Goal: Book appointment/travel/reservation

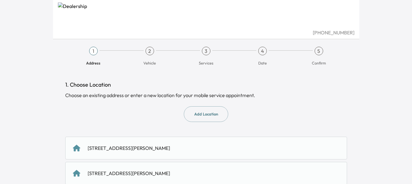
click at [150, 149] on div "[STREET_ADDRESS][PERSON_NAME]" at bounding box center [129, 147] width 82 height 7
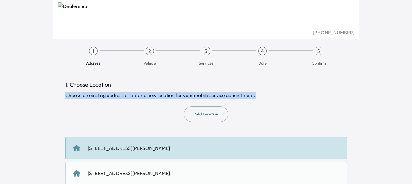
drag, startPoint x: 411, startPoint y: 86, endPoint x: 413, endPoint y: 114, distance: 28.3
click at [412, 114] on html "[PHONE_NUMBER] 1 Address 2 Vehicle 3 Services 4 Date 5 Confirm 1. Choose Locati…" at bounding box center [206, 92] width 412 height 184
click at [397, 97] on div "[PHONE_NUMBER] 1 Address 2 Vehicle 3 Services 4 Date 5 Confirm 1. Choose Locati…" at bounding box center [206, 92] width 412 height 184
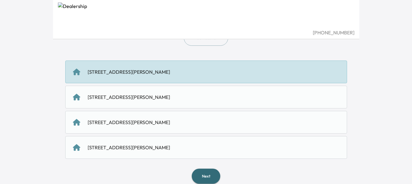
scroll to position [86, 0]
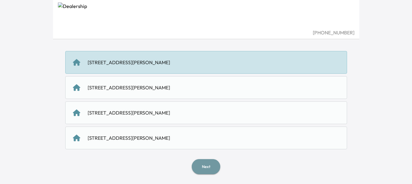
click at [213, 168] on button "Next" at bounding box center [206, 166] width 29 height 15
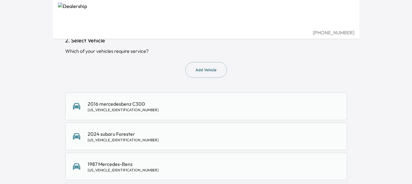
scroll to position [48, 0]
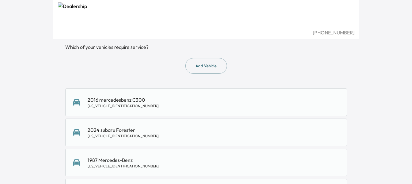
click at [215, 130] on div "2024 subaru Forester [US_VEHICLE_IDENTIFICATION_NUMBER]" at bounding box center [206, 132] width 267 height 12
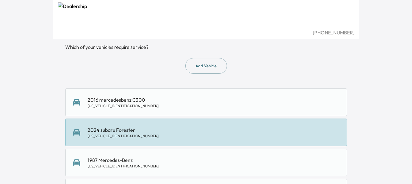
click at [215, 130] on div "2024 subaru Forester [US_VEHICLE_IDENTIFICATION_NUMBER]" at bounding box center [206, 132] width 267 height 12
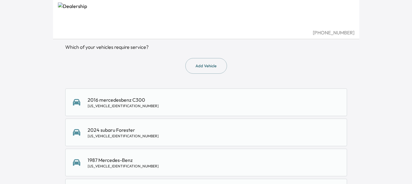
click at [101, 128] on div "2024 subaru Forester [US_VEHICLE_IDENTIFICATION_NUMBER]" at bounding box center [123, 132] width 71 height 12
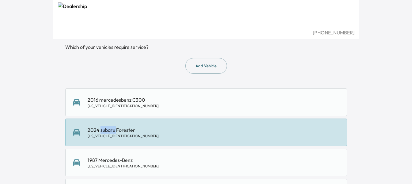
click at [101, 128] on div "2024 subaru Forester [US_VEHICLE_IDENTIFICATION_NUMBER]" at bounding box center [123, 132] width 71 height 12
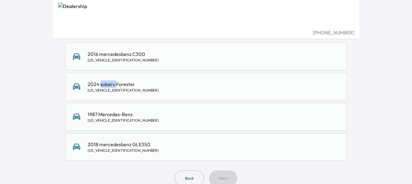
scroll to position [106, 0]
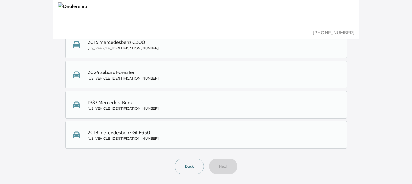
click at [93, 76] on div "[US_VEHICLE_IDENTIFICATION_NUMBER]" at bounding box center [123, 78] width 71 height 5
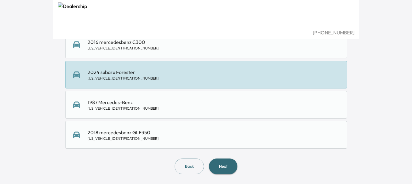
click at [219, 166] on button "Next" at bounding box center [223, 166] width 29 height 16
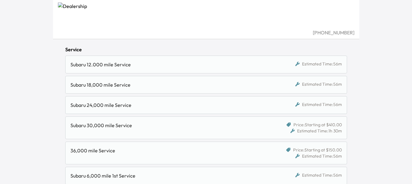
scroll to position [78, 0]
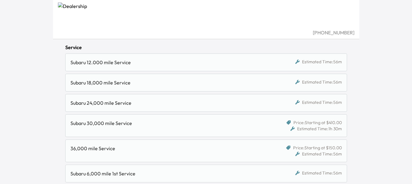
click at [316, 80] on div "Estimated Time: 56m" at bounding box center [319, 82] width 47 height 6
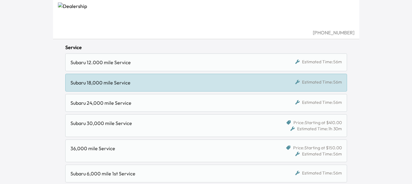
click at [316, 80] on div "Estimated Time: 56m" at bounding box center [319, 82] width 47 height 6
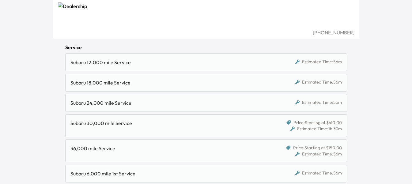
click at [235, 79] on div "Subaru 18,000 mile Service" at bounding box center [170, 82] width 199 height 7
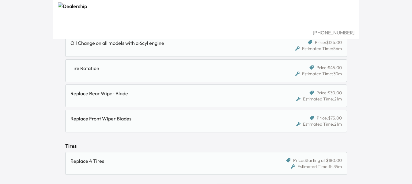
scroll to position [382, 0]
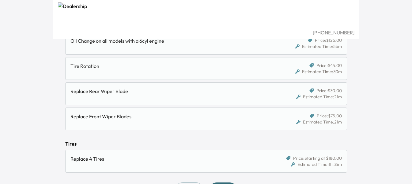
click at [127, 116] on div "Replace Front Wiper Blades" at bounding box center [170, 116] width 199 height 7
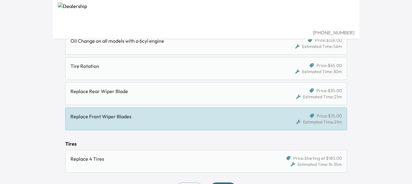
scroll to position [406, 0]
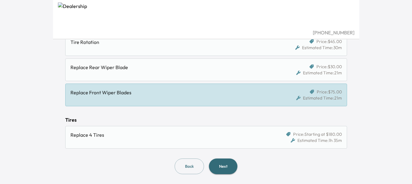
click at [215, 163] on button "Next" at bounding box center [223, 166] width 29 height 16
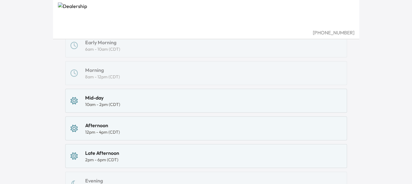
scroll to position [104, 0]
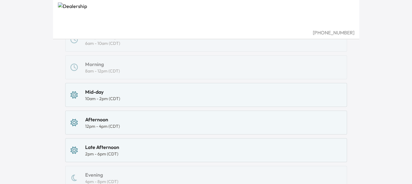
drag, startPoint x: 85, startPoint y: 95, endPoint x: 82, endPoint y: 91, distance: 5.0
click at [85, 94] on div "Mid-day" at bounding box center [102, 91] width 35 height 7
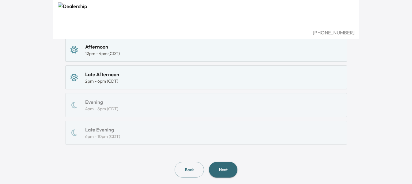
scroll to position [187, 0]
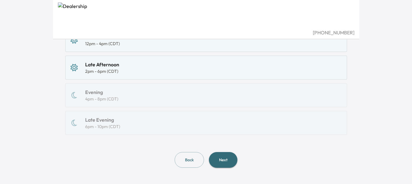
click at [232, 155] on button "Next" at bounding box center [223, 160] width 29 height 16
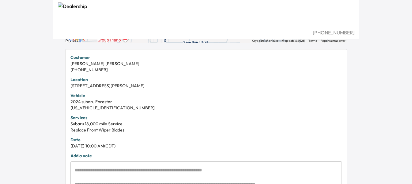
scroll to position [133, 0]
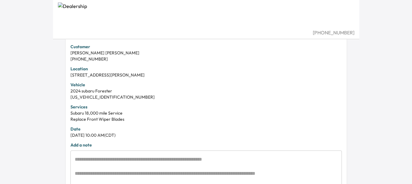
click at [116, 135] on div "[DATE] 10:00 AM (CDT)" at bounding box center [207, 135] width 272 height 6
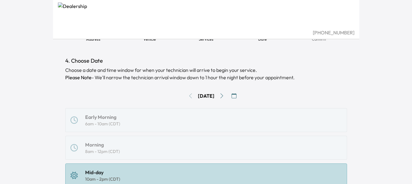
scroll to position [23, 0]
click at [224, 95] on icon "Go to next day" at bounding box center [222, 96] width 5 height 5
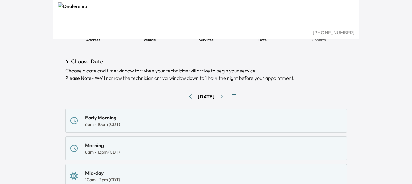
click at [243, 95] on div "[DATE]" at bounding box center [206, 96] width 282 height 10
click at [237, 96] on icon "button" at bounding box center [234, 96] width 5 height 5
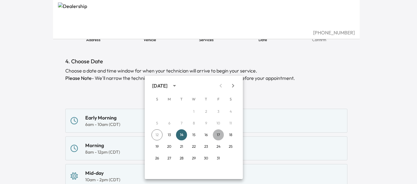
click at [220, 135] on button "17" at bounding box center [218, 134] width 11 height 11
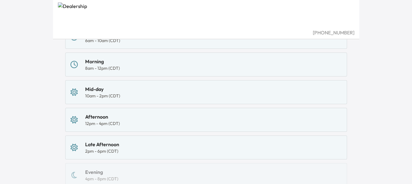
scroll to position [108, 0]
click at [94, 59] on div "Morning" at bounding box center [102, 60] width 35 height 7
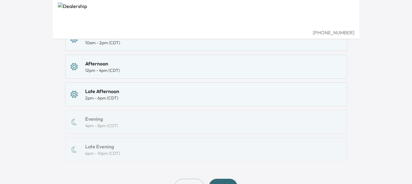
scroll to position [190, 0]
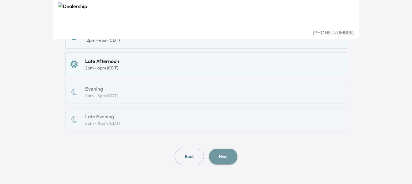
click at [221, 154] on button "Next" at bounding box center [223, 156] width 29 height 16
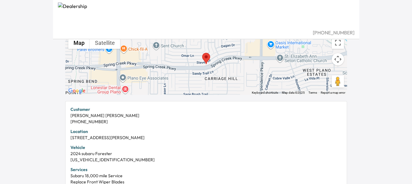
scroll to position [27, 0]
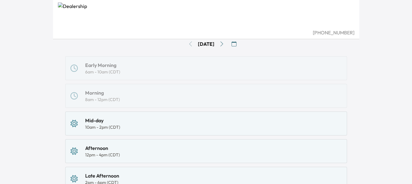
scroll to position [75, 0]
click at [83, 122] on div "Mid-day 10am - 2pm (CDT)" at bounding box center [207, 123] width 272 height 13
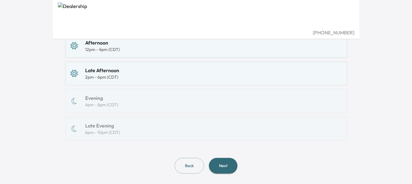
scroll to position [190, 0]
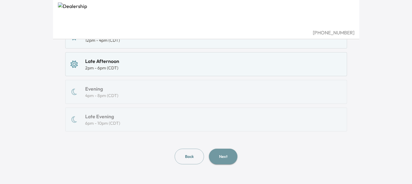
click at [212, 155] on button "Next" at bounding box center [223, 156] width 29 height 16
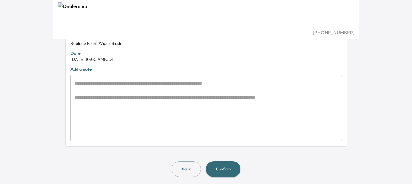
scroll to position [211, 0]
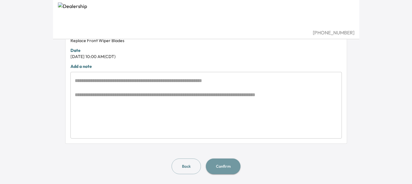
click at [224, 166] on button "Confirm" at bounding box center [223, 166] width 35 height 16
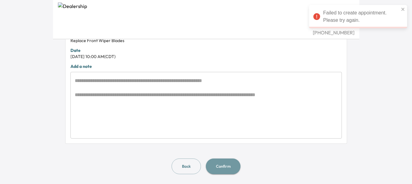
click at [225, 163] on button "Confirm" at bounding box center [223, 166] width 35 height 16
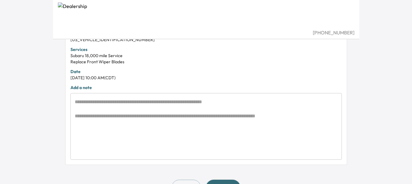
scroll to position [192, 0]
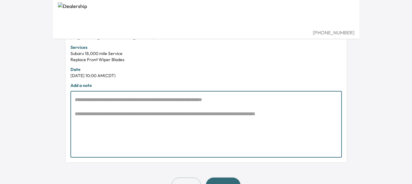
click at [79, 100] on textarea at bounding box center [206, 124] width 263 height 56
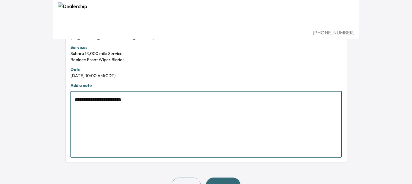
scroll to position [211, 0]
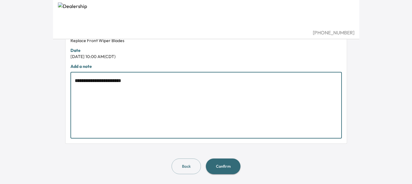
type textarea "**********"
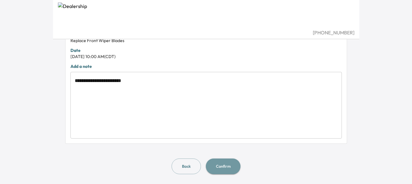
click at [221, 165] on button "Confirm" at bounding box center [223, 166] width 35 height 16
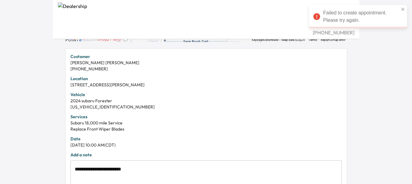
scroll to position [126, 0]
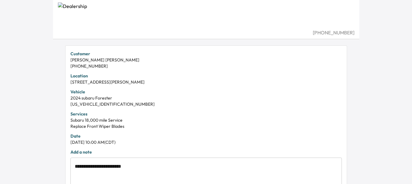
click at [97, 142] on div "[DATE] 10:00 AM (CDT)" at bounding box center [207, 142] width 272 height 6
click at [74, 140] on div "[DATE] 10:00 AM (CDT)" at bounding box center [207, 142] width 272 height 6
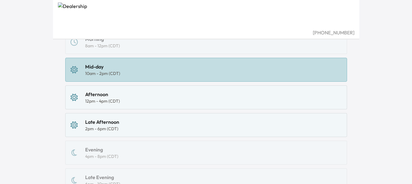
scroll to position [112, 0]
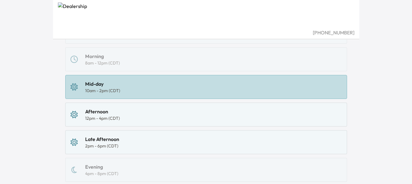
drag, startPoint x: 352, startPoint y: 116, endPoint x: 364, endPoint y: 100, distance: 20.4
click at [353, 115] on div "Address Vehicle Services 4 Date 5 Confirm 4. Choose Date Choose a date and time…" at bounding box center [206, 75] width 307 height 374
click at [184, 64] on div "Early Morning 6am - 10am (CDT) Morning 8am - 12pm (CDT) Mid-day 10am - 2pm (CDT…" at bounding box center [206, 114] width 282 height 189
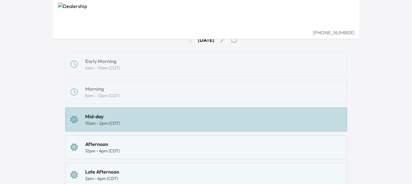
scroll to position [88, 0]
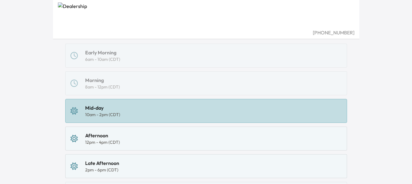
click at [82, 82] on div "Early Morning 6am - 10am (CDT) Morning 8am - 12pm (CDT) Mid-day 10am - 2pm (CDT…" at bounding box center [206, 138] width 282 height 189
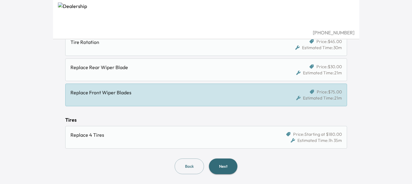
click at [215, 168] on button "Next" at bounding box center [223, 166] width 29 height 16
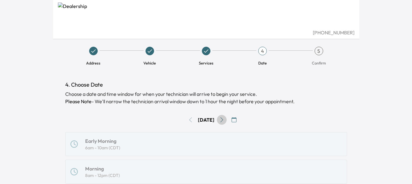
click at [224, 118] on icon "Go to next day" at bounding box center [222, 119] width 5 height 5
click at [224, 119] on icon "Go to next day" at bounding box center [222, 119] width 5 height 5
click at [223, 120] on button "Go to next day" at bounding box center [222, 120] width 10 height 10
click at [95, 168] on div "Morning" at bounding box center [102, 168] width 35 height 7
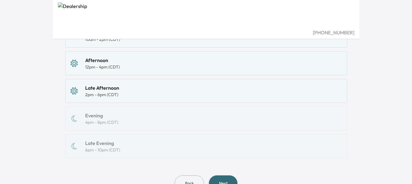
scroll to position [190, 0]
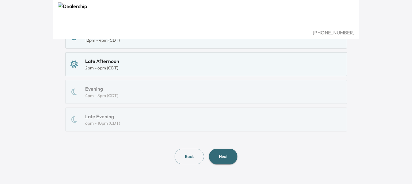
click at [220, 152] on button "Next" at bounding box center [223, 156] width 29 height 16
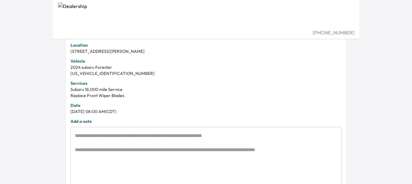
scroll to position [169, 0]
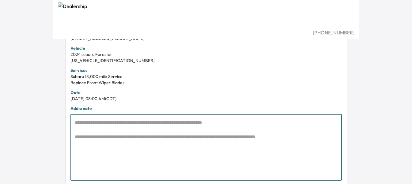
click at [79, 134] on textarea at bounding box center [206, 147] width 263 height 56
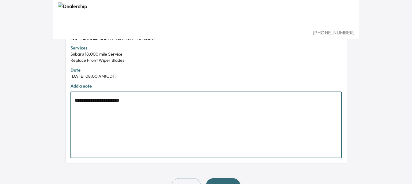
scroll to position [211, 0]
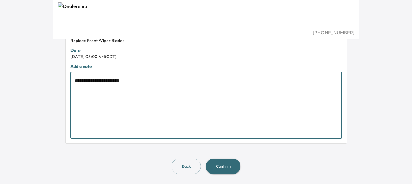
type textarea "**********"
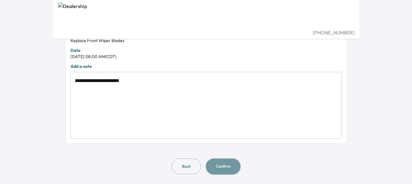
click at [225, 163] on button "Confirm" at bounding box center [223, 166] width 35 height 16
